Goal: Check status

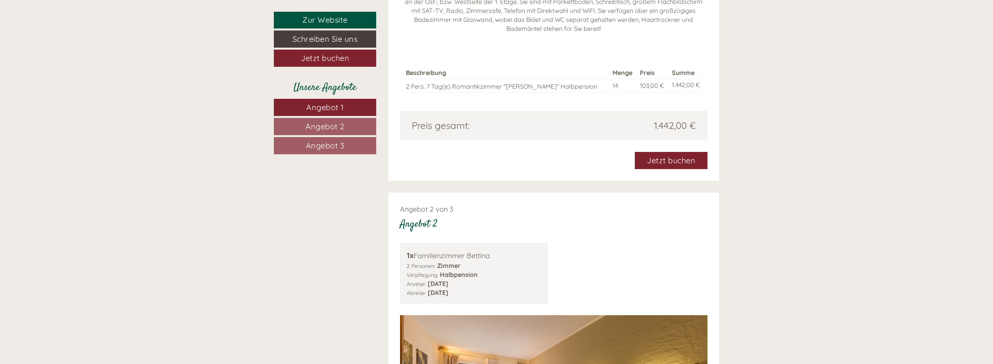
scroll to position [1016, 0]
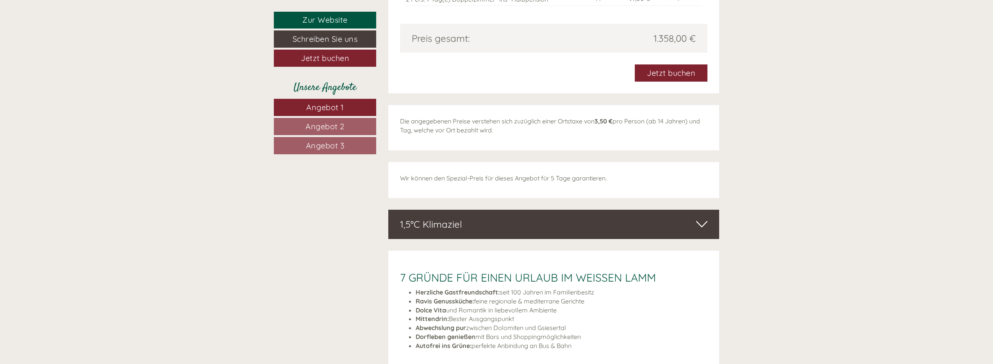
scroll to position [1992, 0]
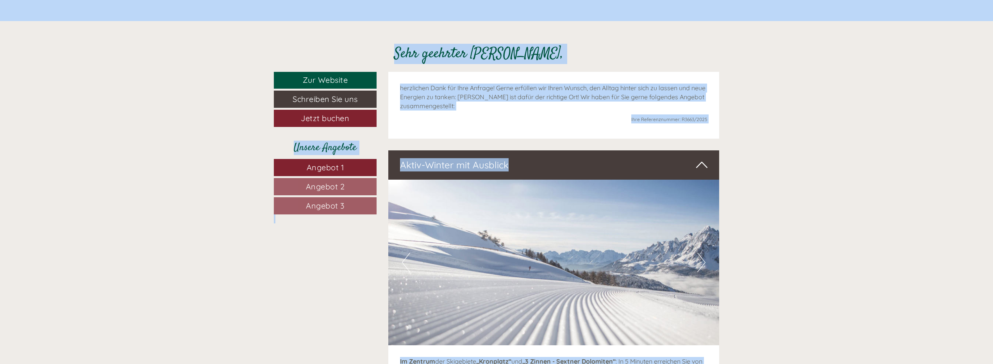
scroll to position [408, 0]
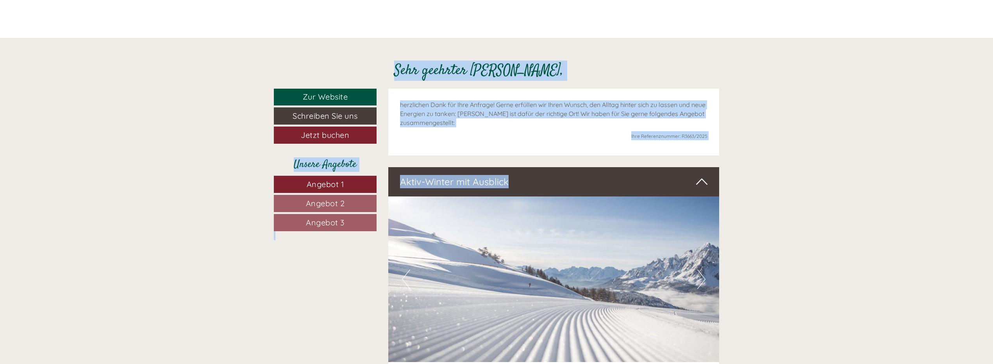
drag, startPoint x: 630, startPoint y: 184, endPoint x: 393, endPoint y: 72, distance: 262.1
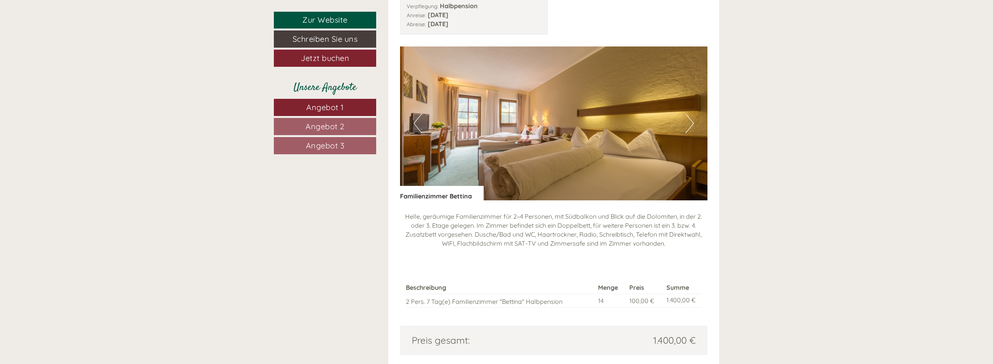
scroll to position [1402, 0]
